Goal: Information Seeking & Learning: Learn about a topic

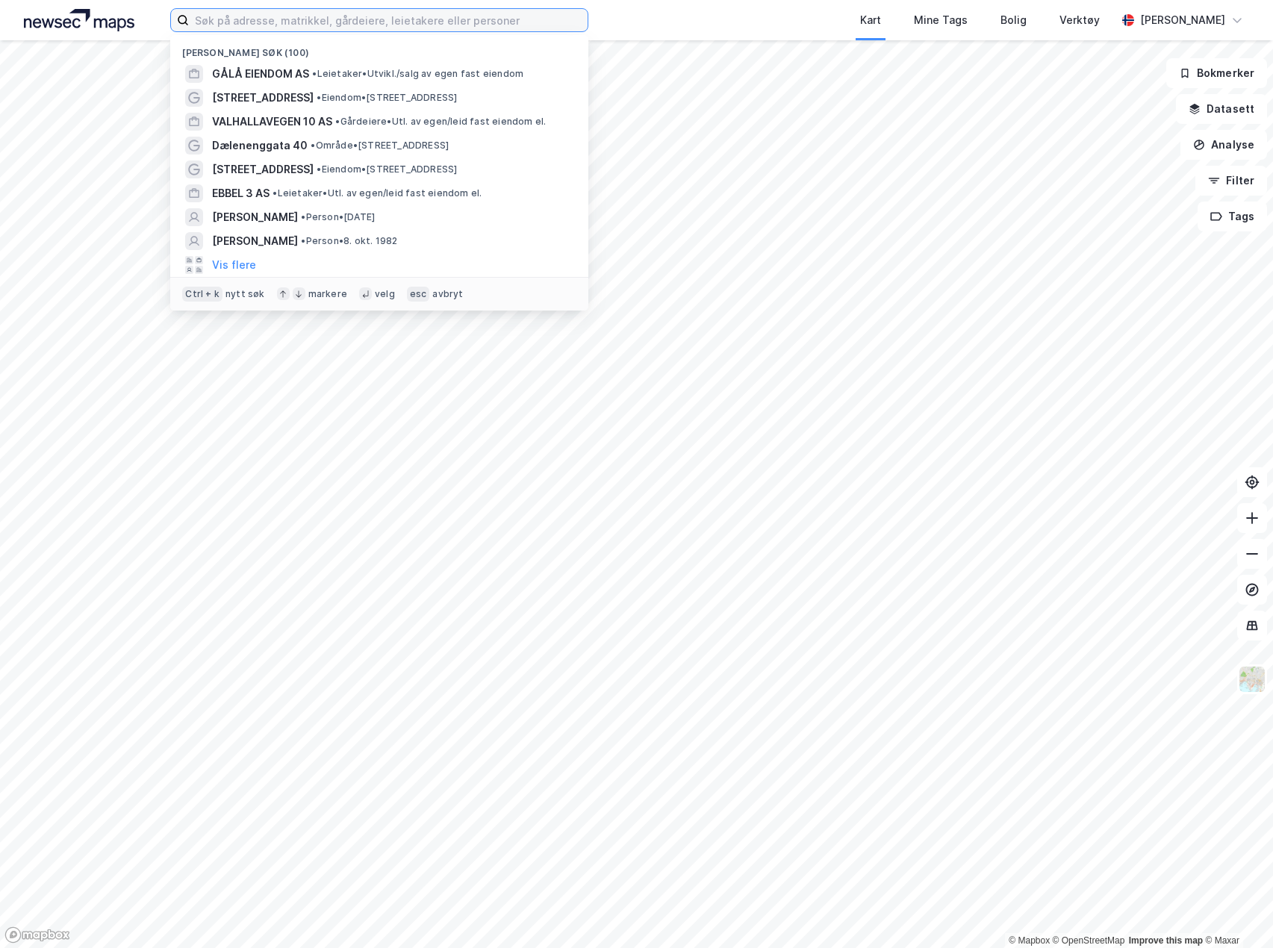
click at [385, 29] on input at bounding box center [388, 20] width 399 height 22
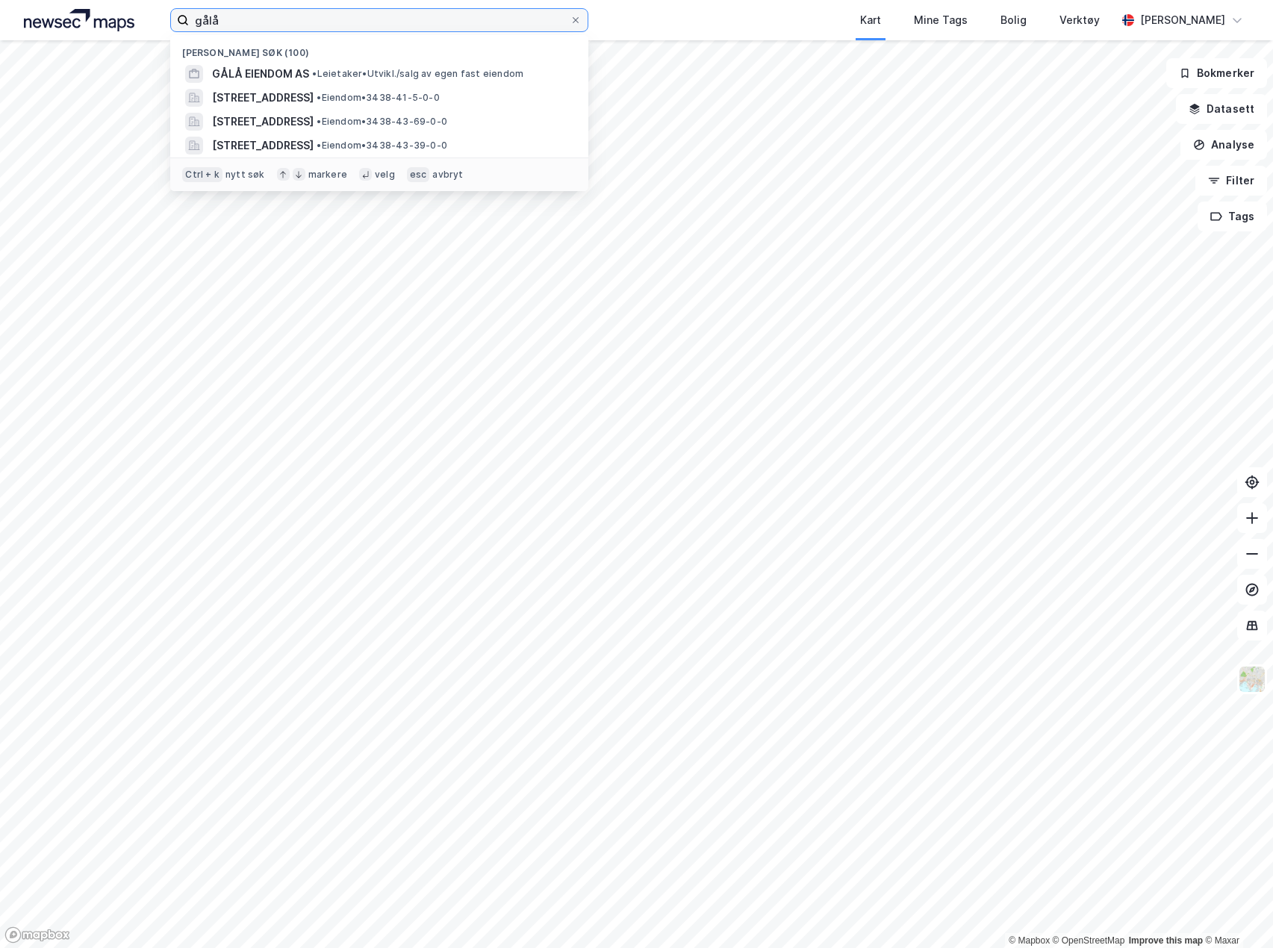
type input "gålå"
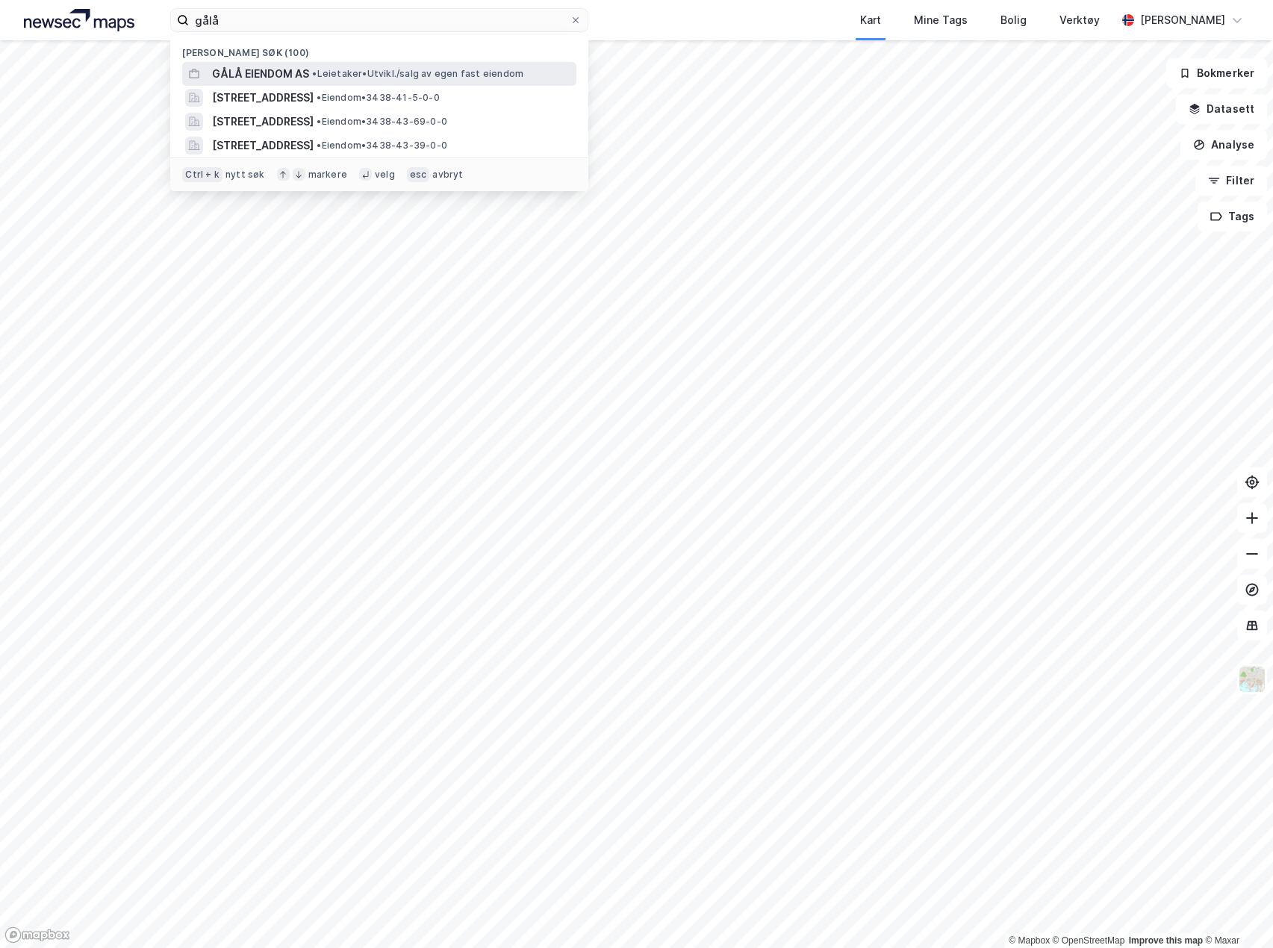
click at [348, 70] on span "• Leietaker • [GEOGRAPHIC_DATA]/salg av egen fast eiendom" at bounding box center [417, 74] width 211 height 12
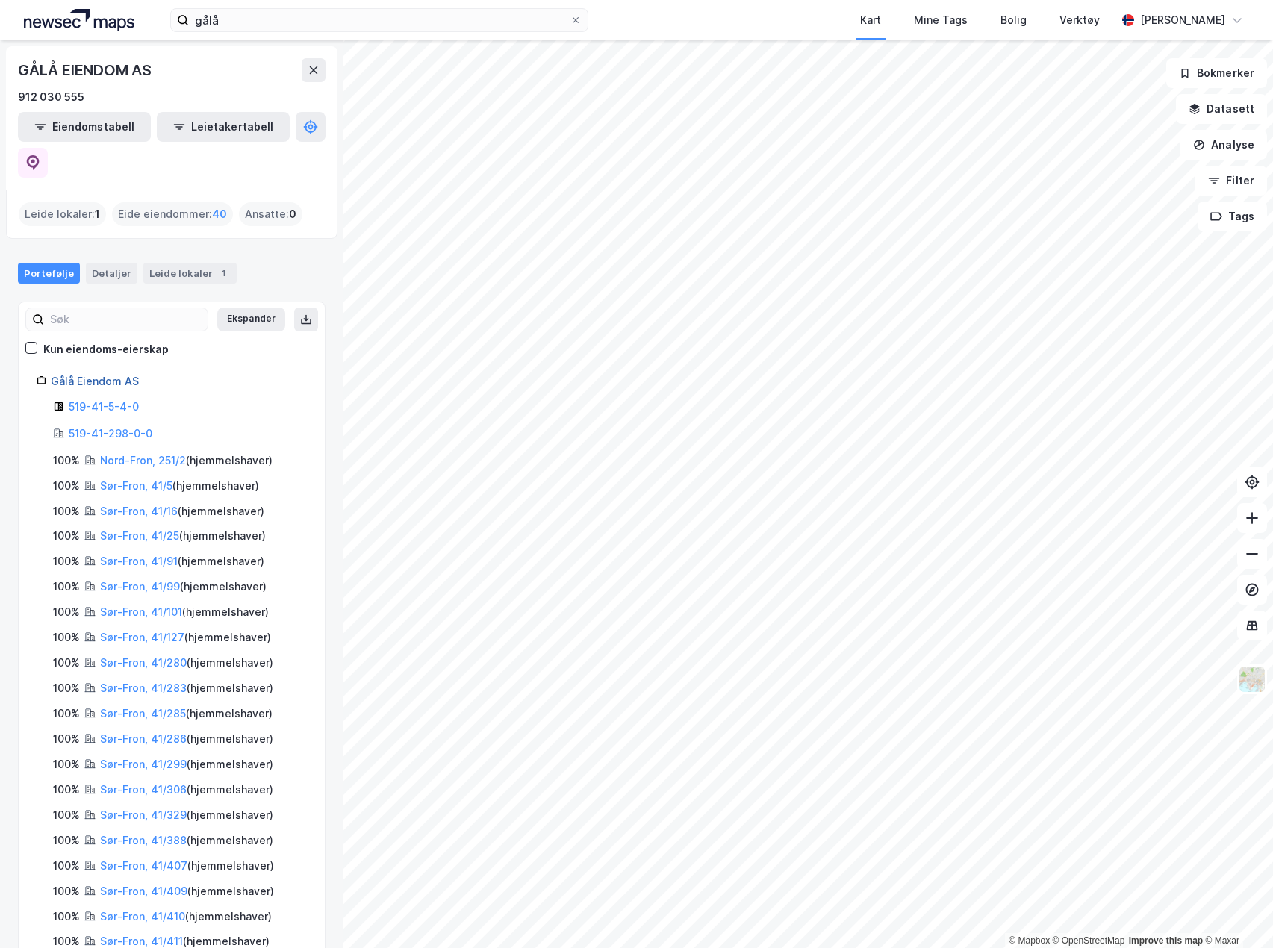
click at [106, 375] on link "Gålå Eiendom AS" at bounding box center [95, 381] width 88 height 13
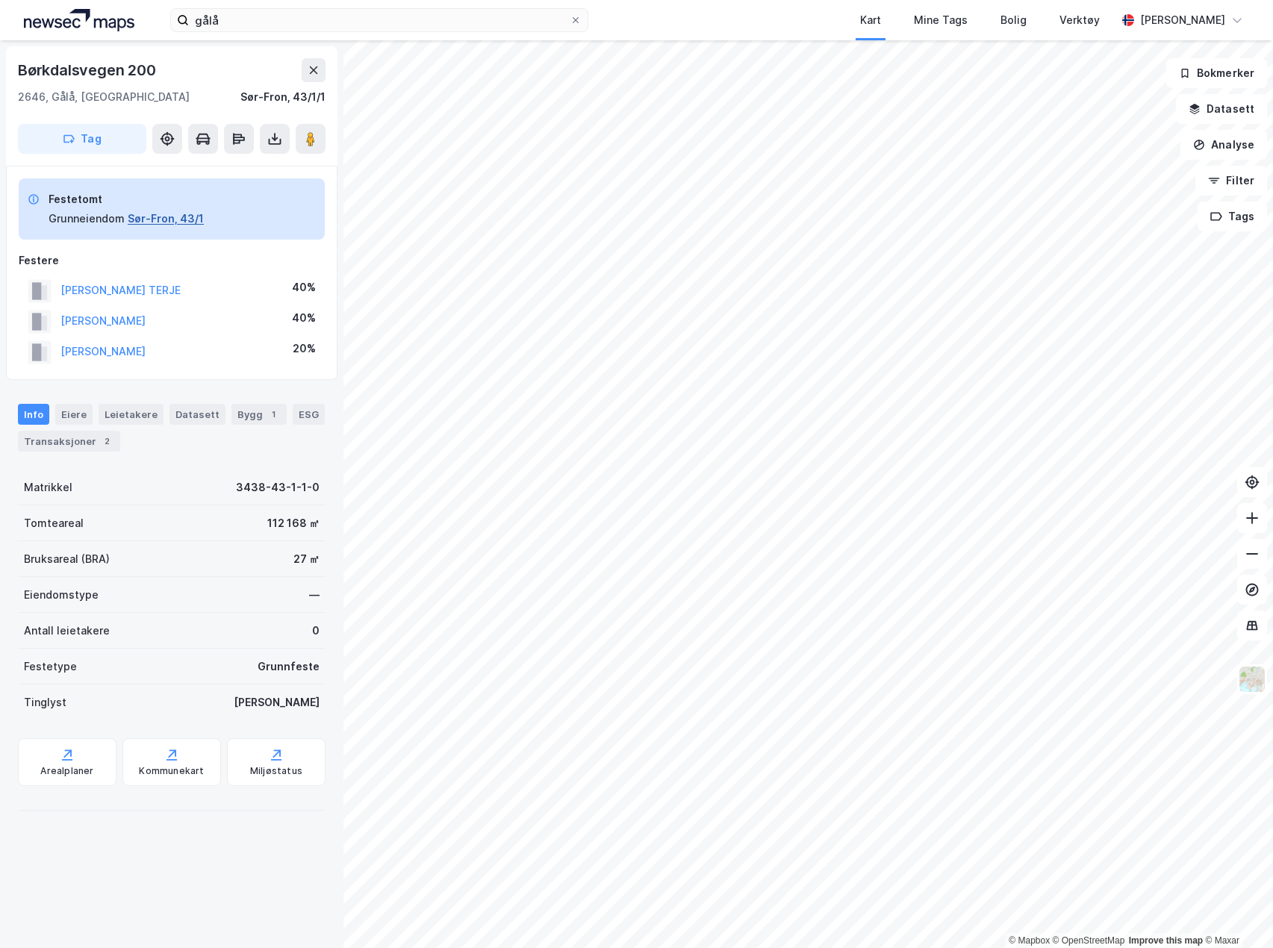
click at [160, 219] on button "Sør-Fron, 43/1" at bounding box center [166, 219] width 76 height 18
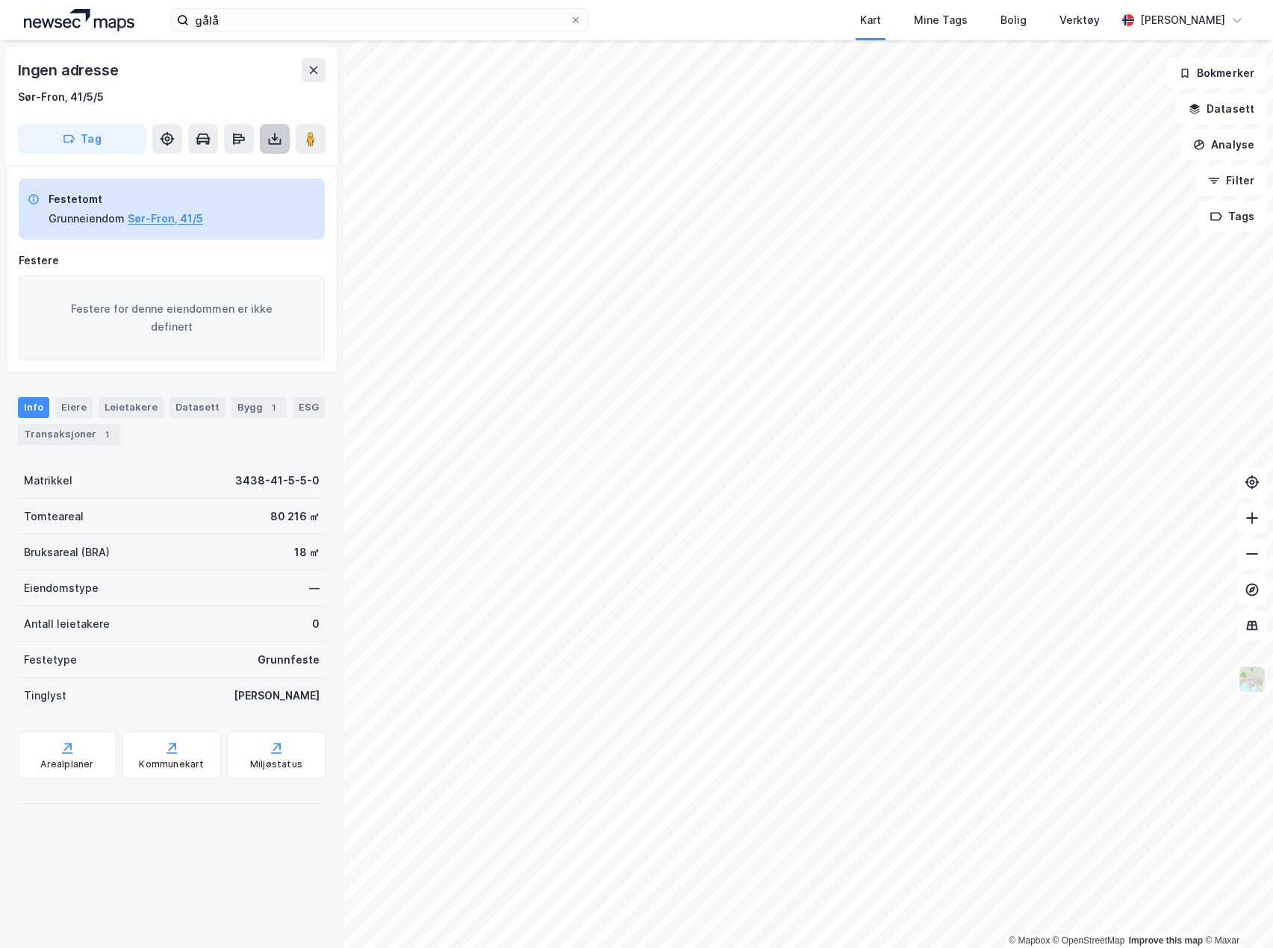
click at [262, 131] on button at bounding box center [275, 139] width 30 height 30
click at [223, 163] on div "Last ned grunnbok" at bounding box center [201, 169] width 87 height 12
click at [149, 218] on button "Sør-Fron, 41/5" at bounding box center [165, 219] width 75 height 18
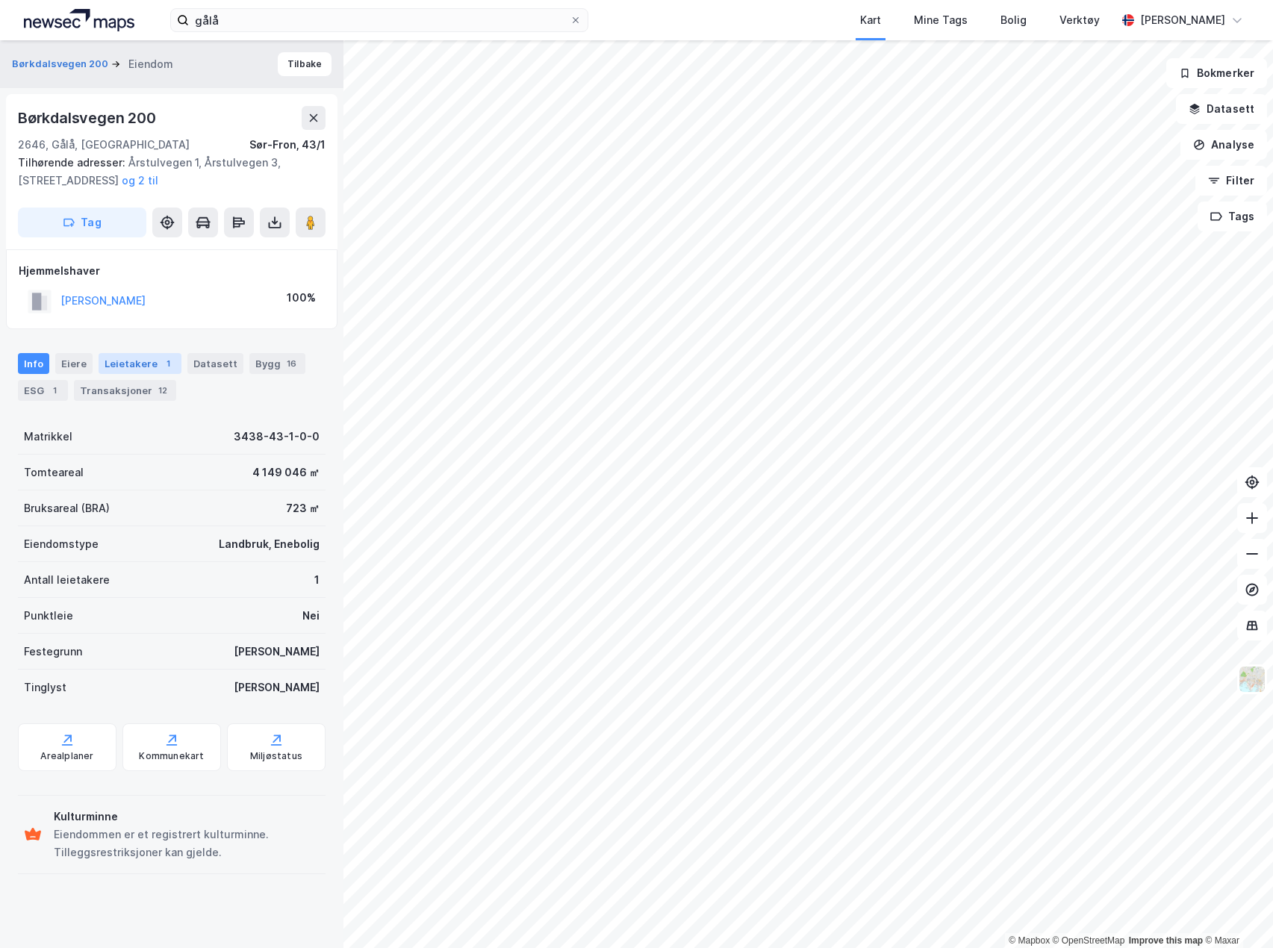
click at [161, 366] on div "1" at bounding box center [168, 363] width 15 height 15
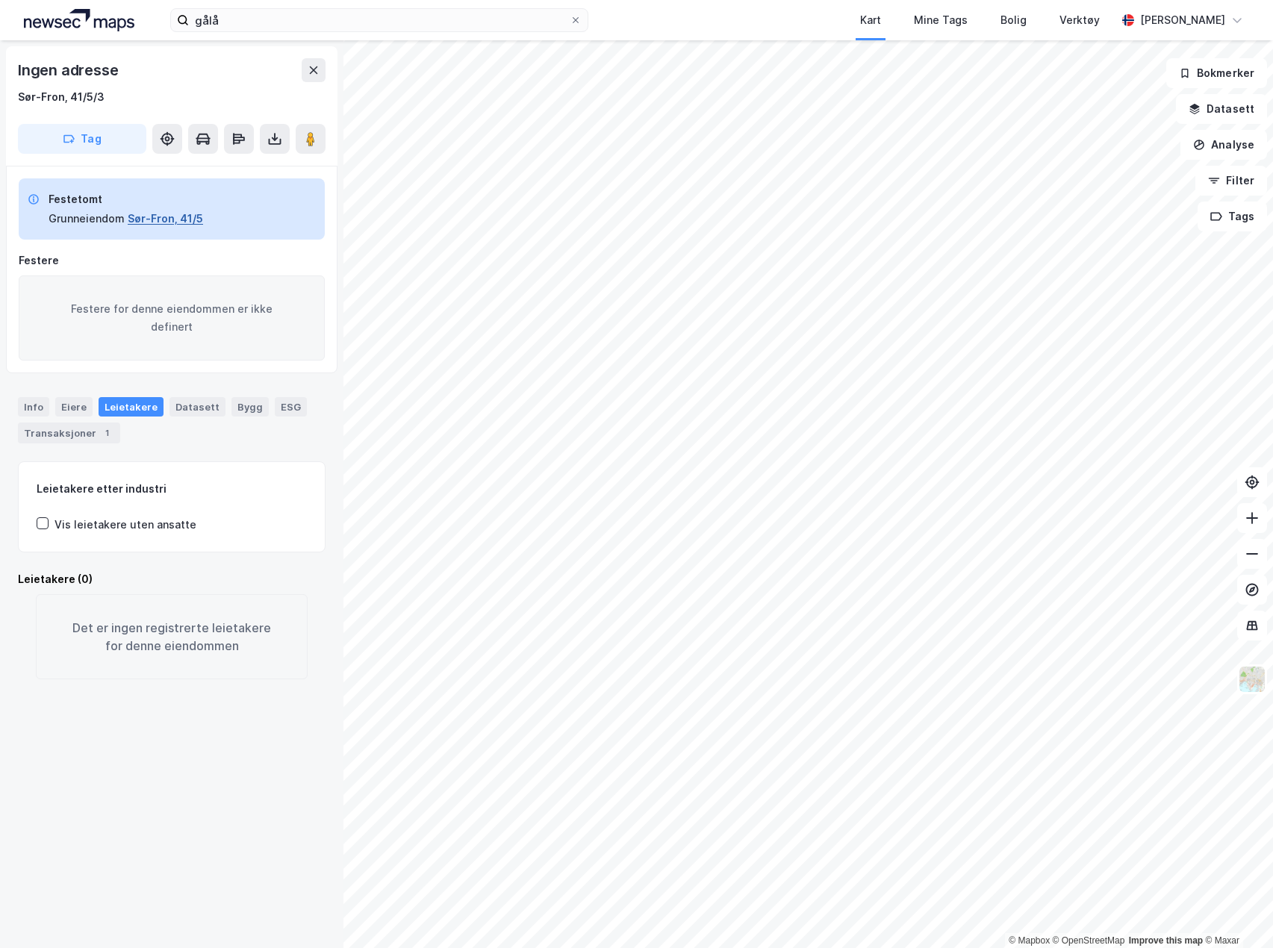
click at [167, 217] on button "Sør-Fron, 41/5" at bounding box center [165, 219] width 75 height 18
click at [146, 225] on button "Sør-Fron, 41/1" at bounding box center [165, 219] width 74 height 18
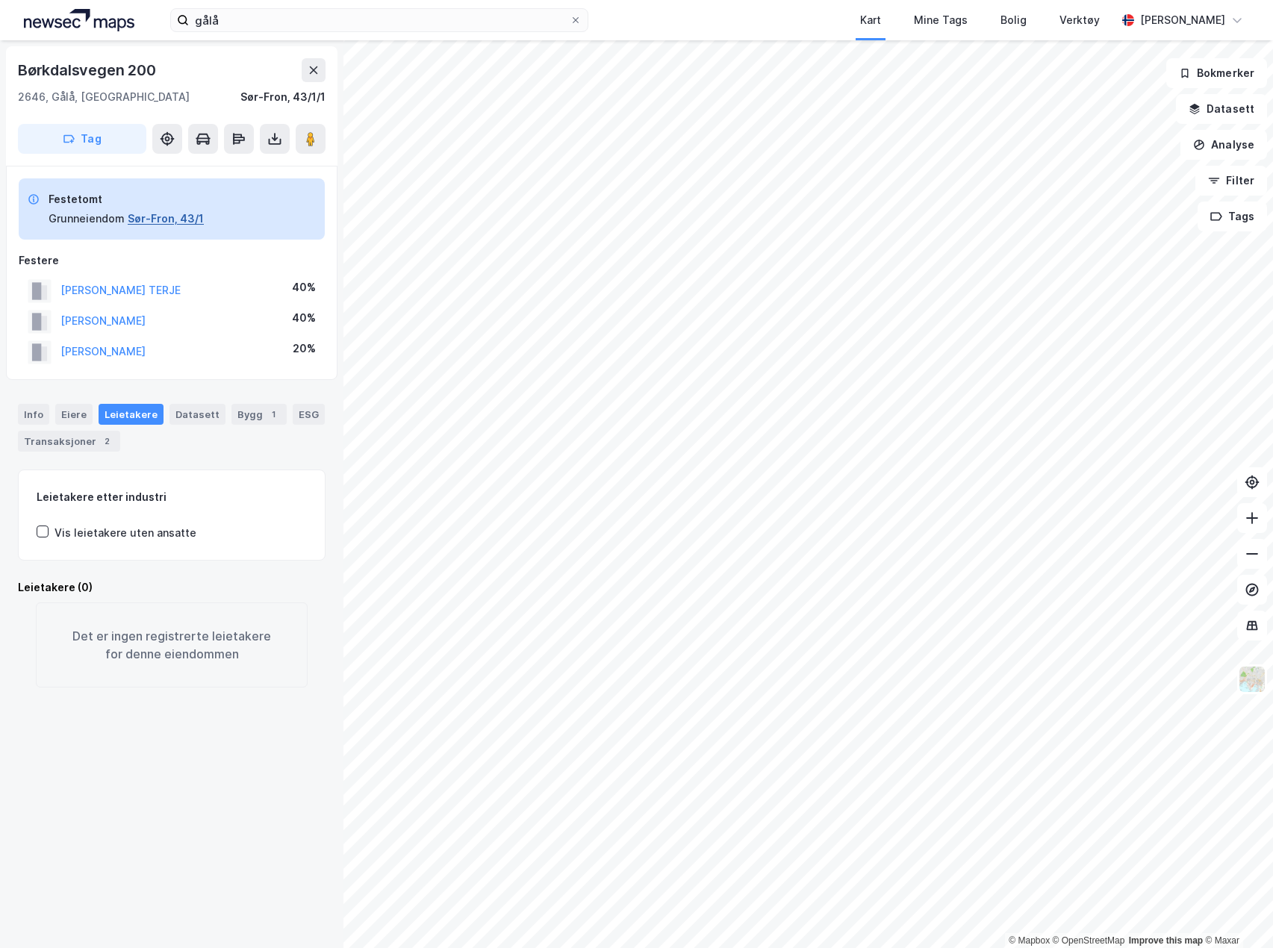
click at [171, 223] on button "Sør-Fron, 43/1" at bounding box center [166, 219] width 76 height 18
click at [1250, 593] on icon at bounding box center [1252, 590] width 6 height 6
click at [252, 414] on div "Bygg 1" at bounding box center [258, 414] width 55 height 21
